Goal: Book appointment/travel/reservation

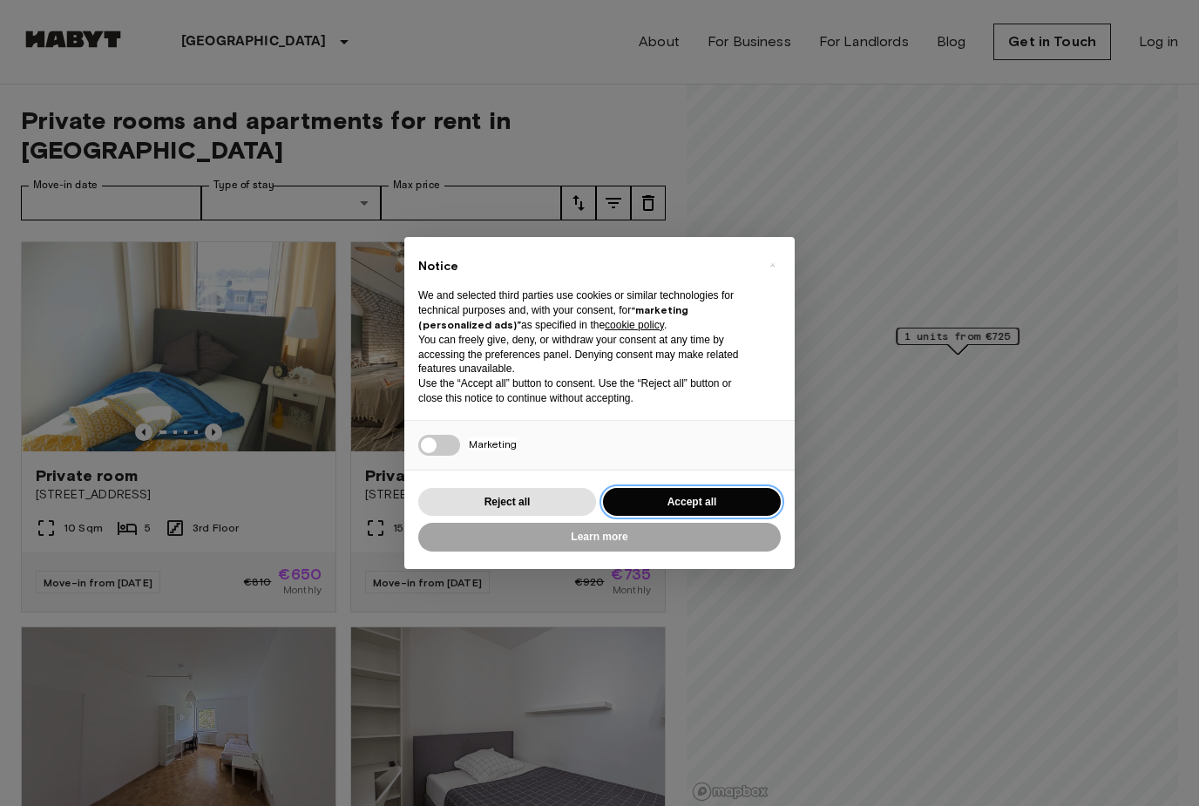
click at [694, 502] on button "Accept all" at bounding box center [692, 502] width 178 height 29
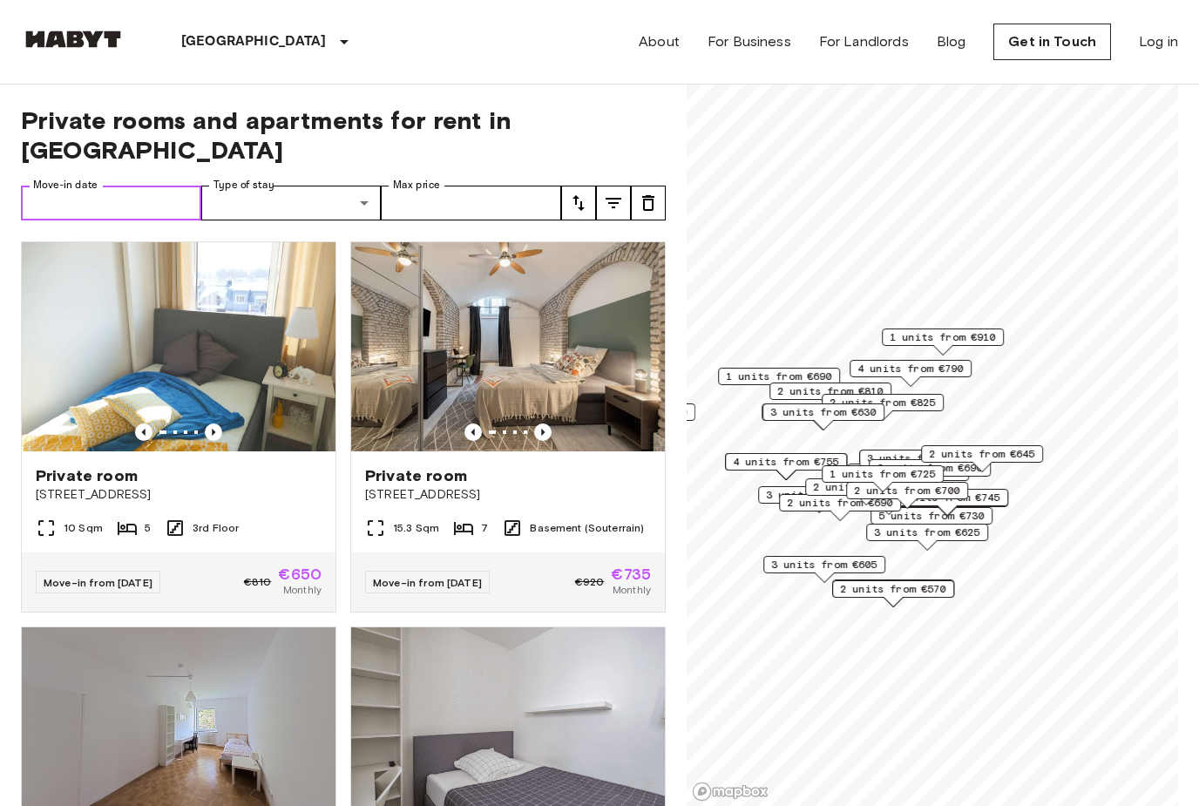
click at [149, 186] on input "Move-in date" at bounding box center [111, 203] width 180 height 35
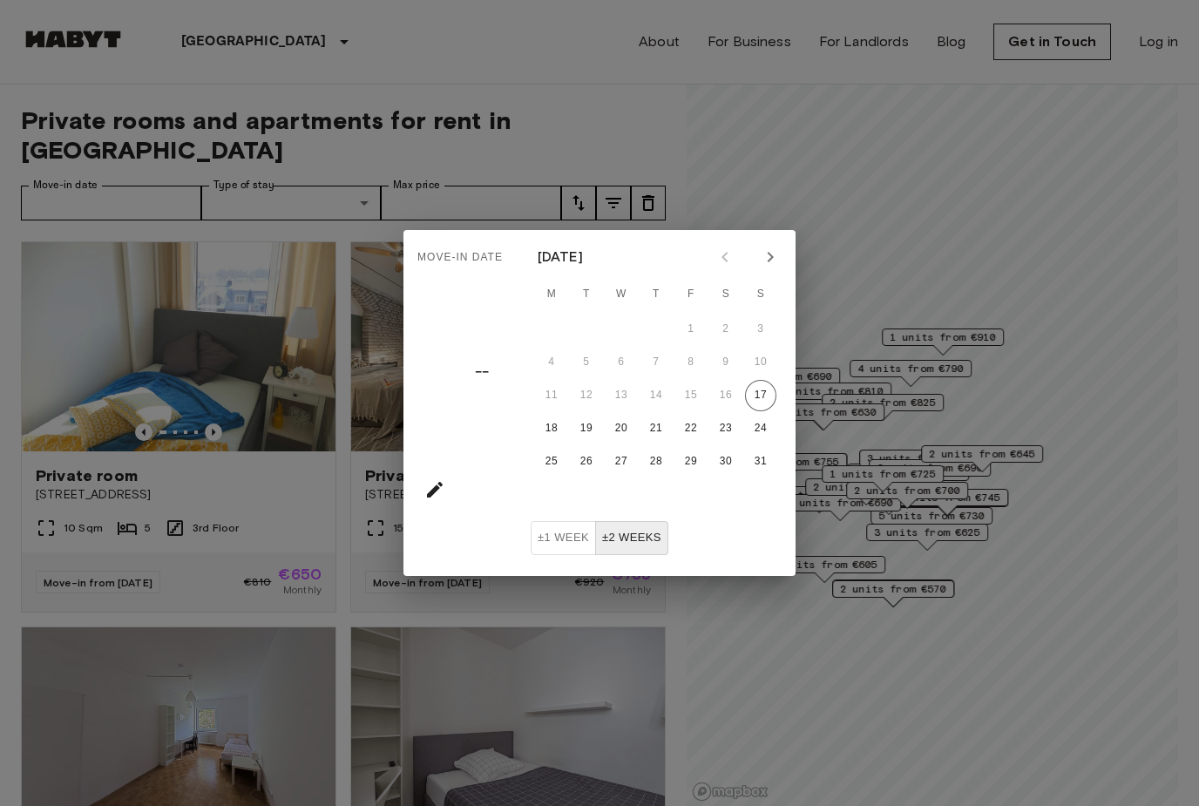
click at [771, 266] on icon "Next month" at bounding box center [770, 257] width 21 height 21
click at [773, 255] on icon "Next month" at bounding box center [770, 257] width 21 height 21
click at [619, 325] on button "1" at bounding box center [621, 329] width 31 height 31
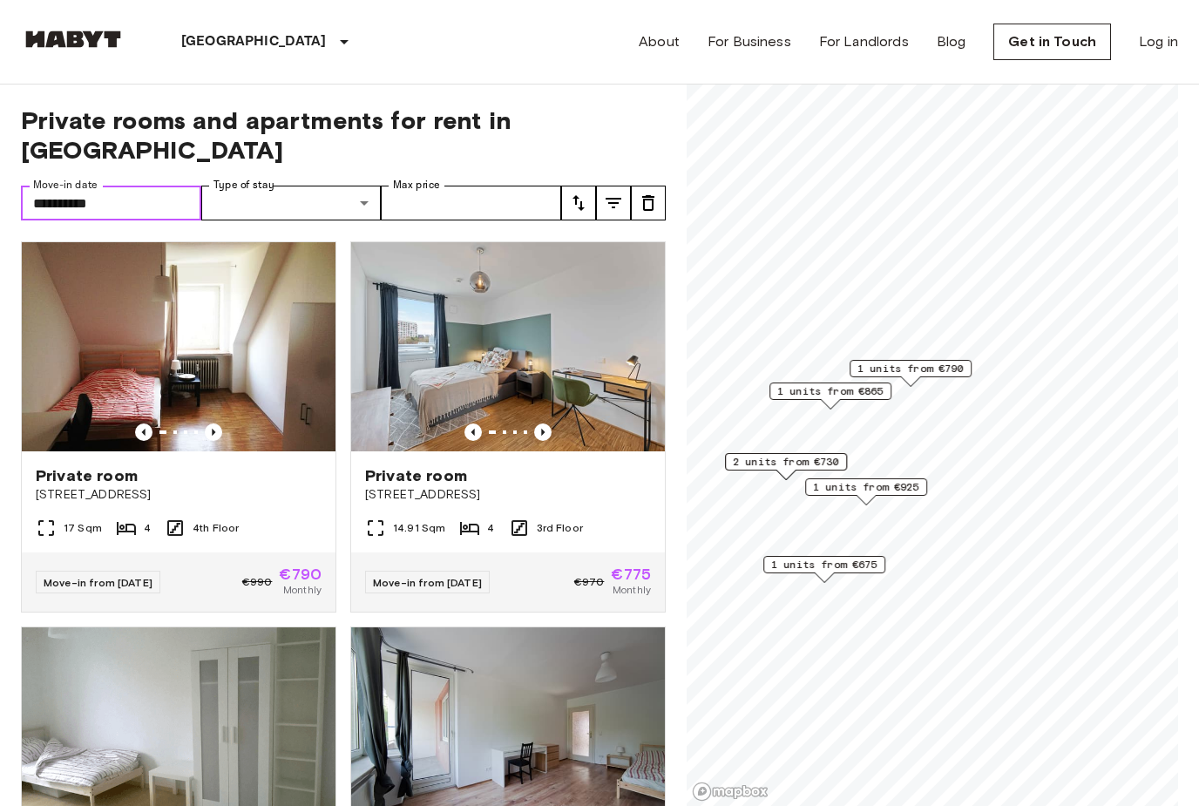
type input "**********"
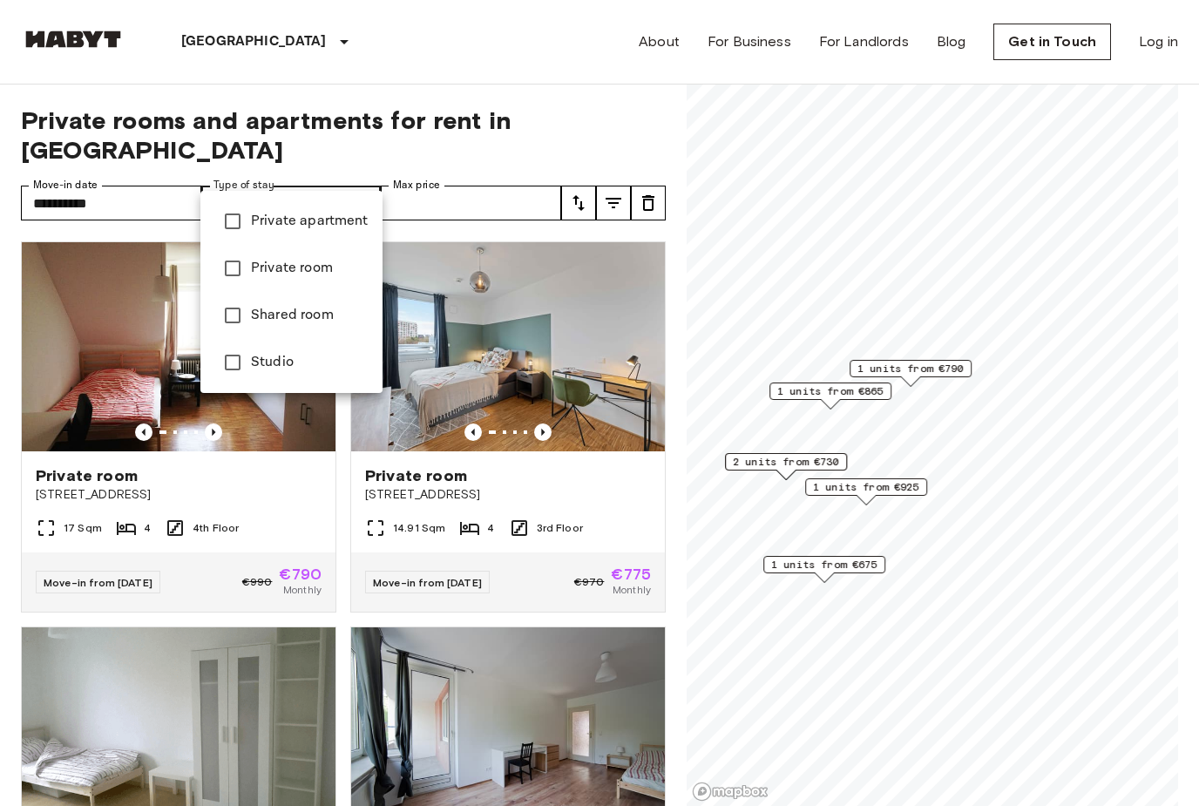
click at [339, 225] on span "Private apartment" at bounding box center [310, 221] width 118 height 21
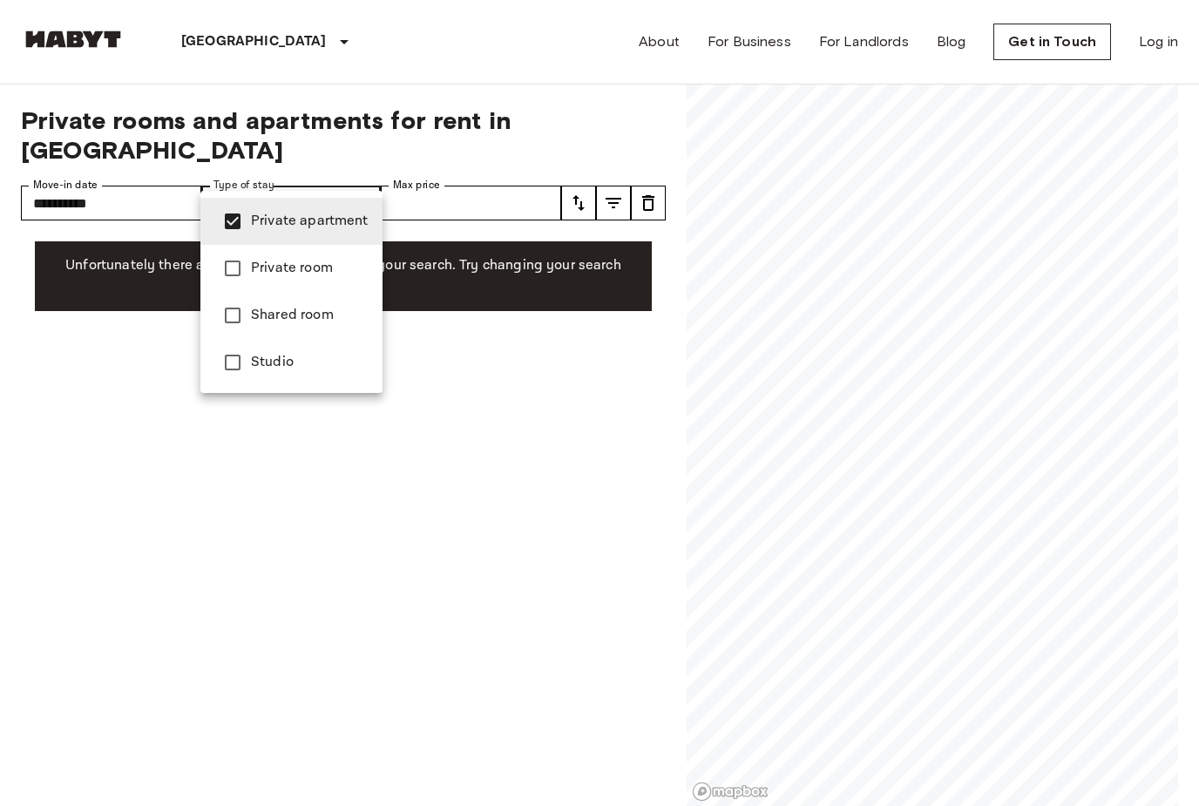
click at [302, 362] on span "Studio" at bounding box center [310, 362] width 118 height 21
click at [313, 227] on span "Private apartment" at bounding box center [310, 221] width 118 height 21
type input "******"
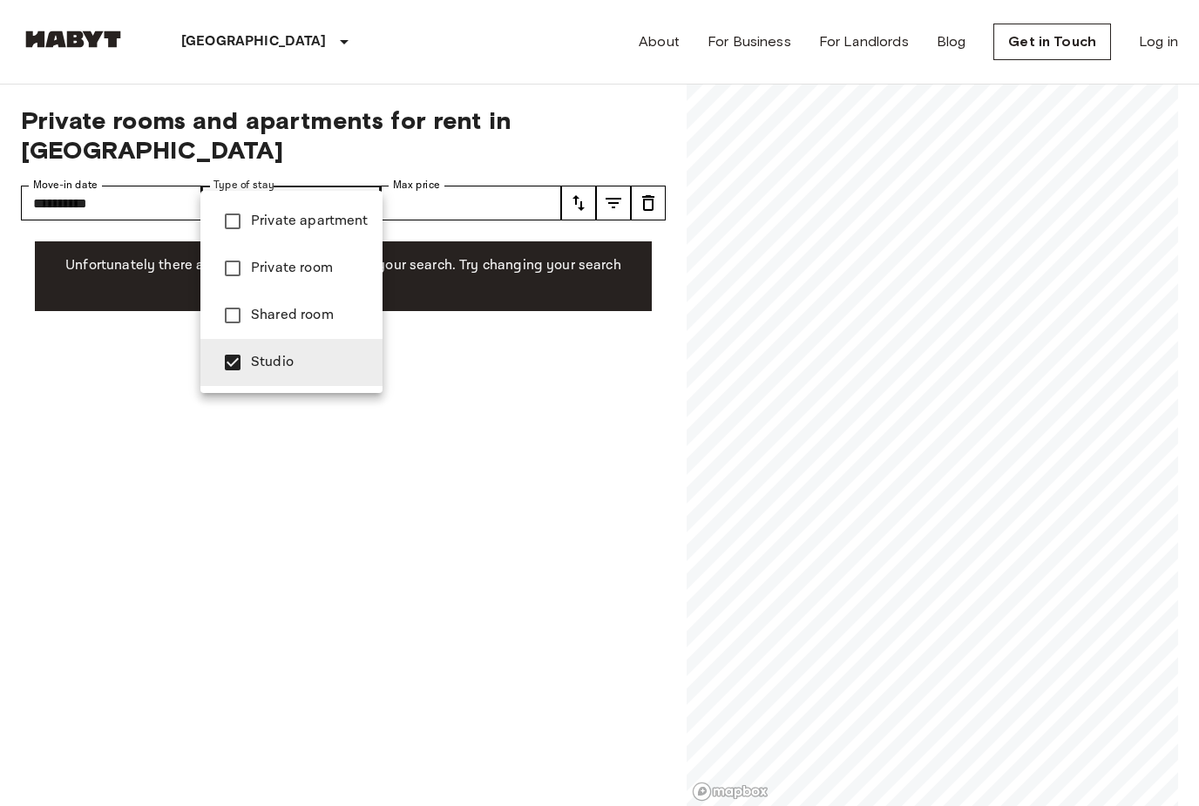
click at [410, 435] on div at bounding box center [599, 403] width 1199 height 806
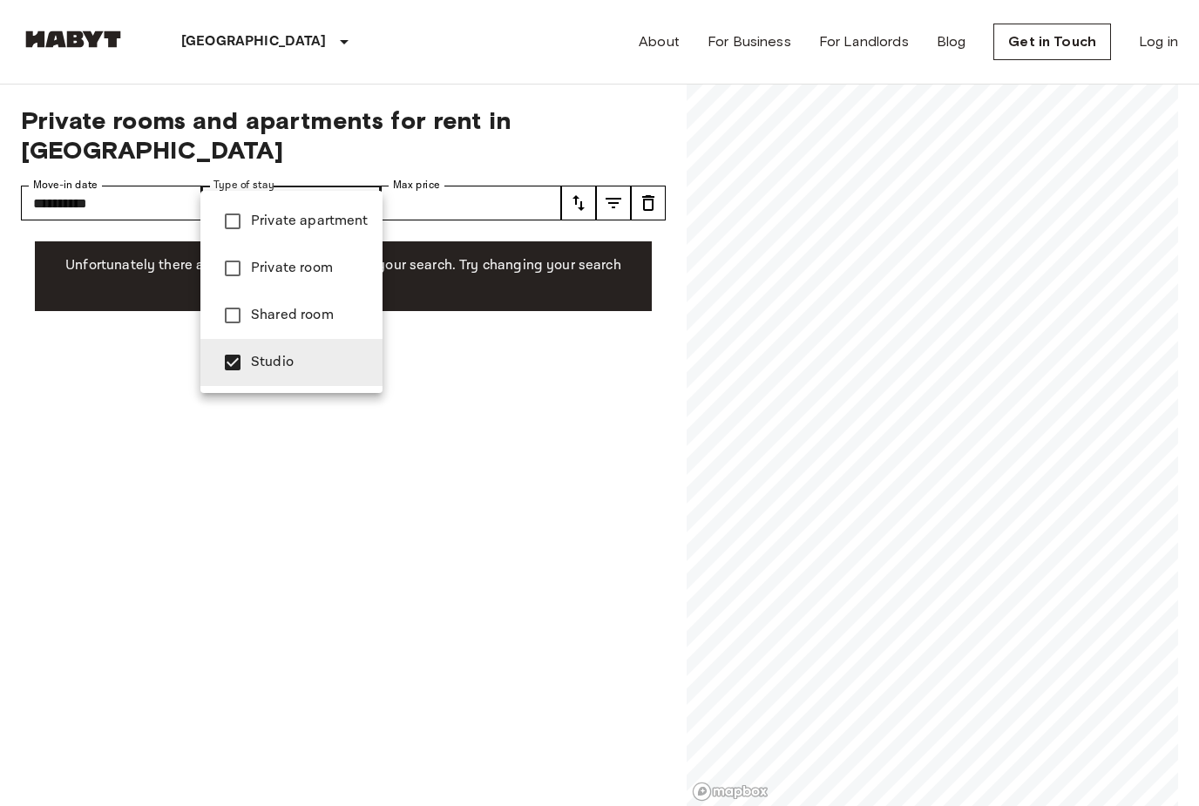
click at [281, 367] on span "Studio" at bounding box center [310, 362] width 118 height 21
